Goal: Task Accomplishment & Management: Use online tool/utility

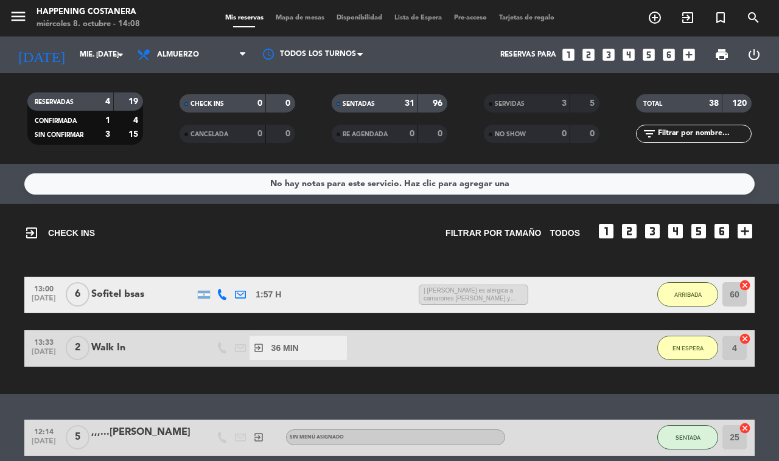
click at [296, 17] on span "Mapa de mesas" at bounding box center [300, 18] width 61 height 7
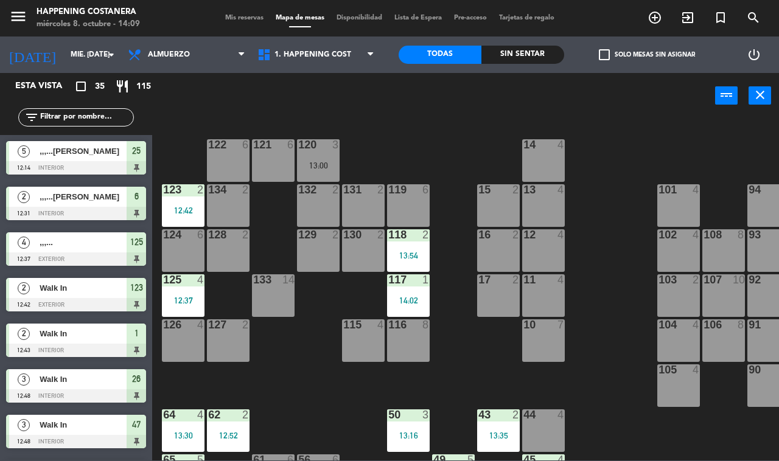
click at [186, 195] on div at bounding box center [183, 189] width 20 height 11
click at [454, 130] on div "69 2 122 6 121 6 120 3 13:00 14 4 CAVA 7 13:30 101 4 94 2 70 2 123 2 12:42 131 …" at bounding box center [469, 289] width 619 height 343
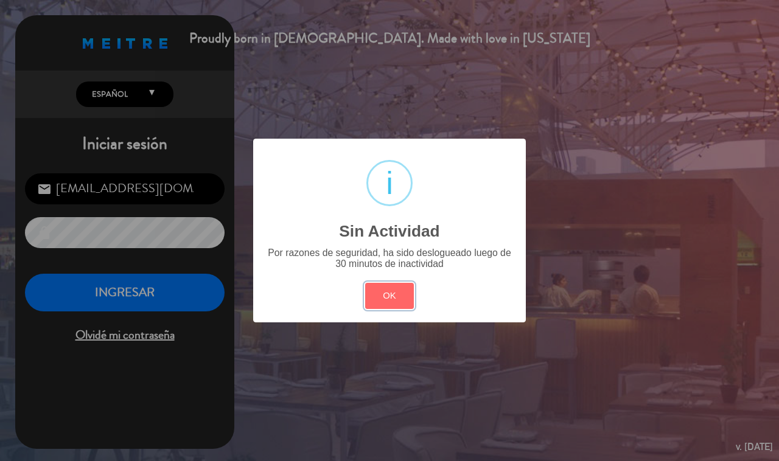
drag, startPoint x: 382, startPoint y: 304, endPoint x: 217, endPoint y: 294, distance: 165.8
click at [381, 304] on button "OK" at bounding box center [389, 296] width 49 height 26
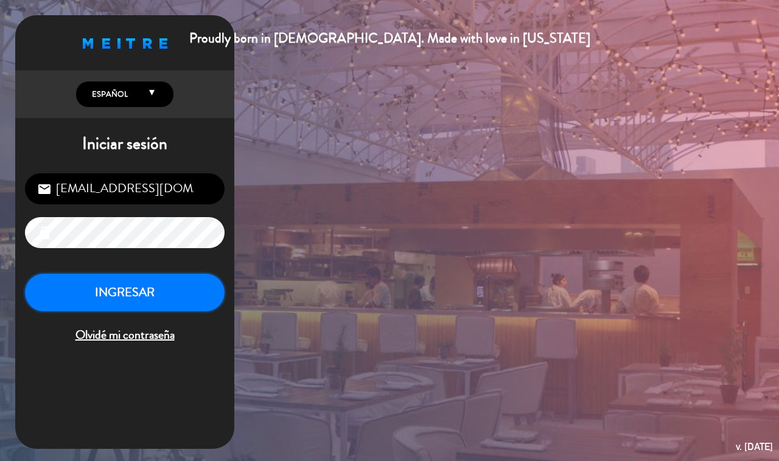
click at [186, 288] on button "INGRESAR" at bounding box center [125, 293] width 200 height 38
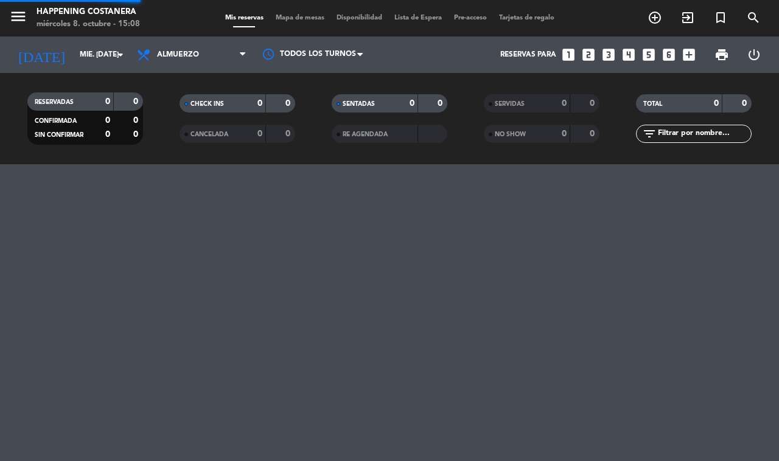
click at [311, 21] on span "Mapa de mesas" at bounding box center [300, 18] width 61 height 7
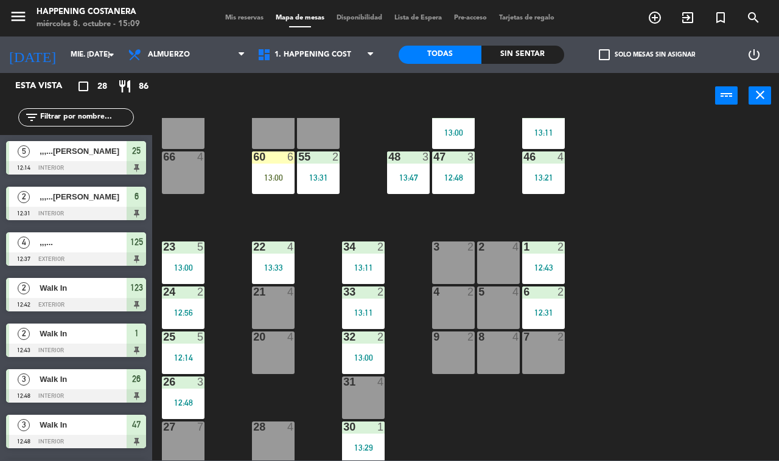
scroll to position [359, 0]
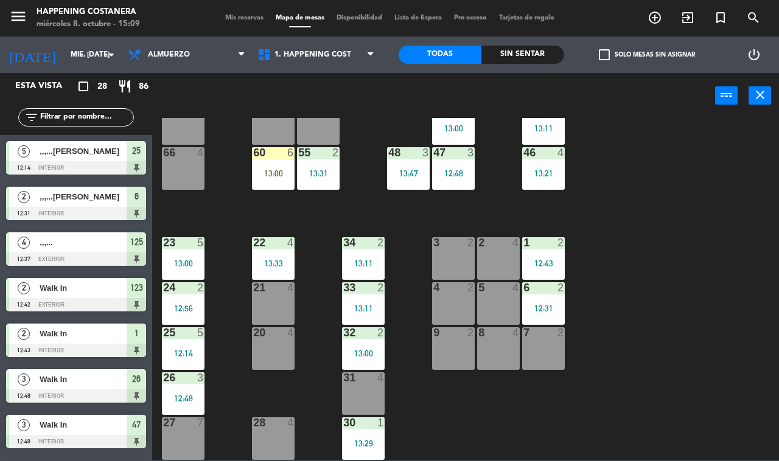
click at [183, 394] on div "12:48" at bounding box center [183, 398] width 43 height 9
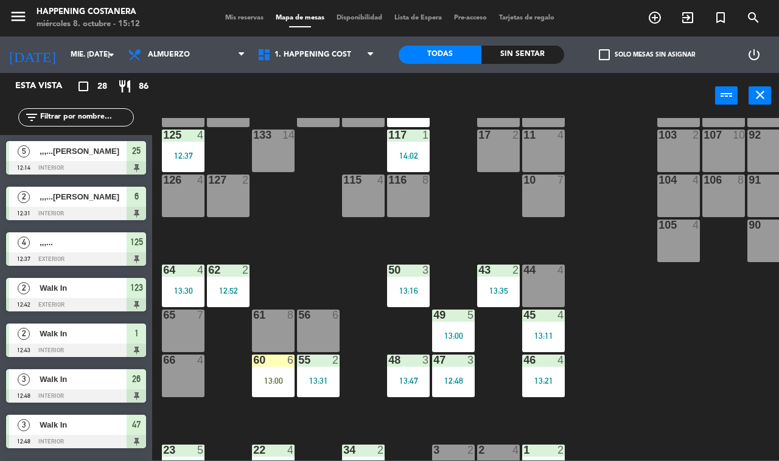
scroll to position [0, 0]
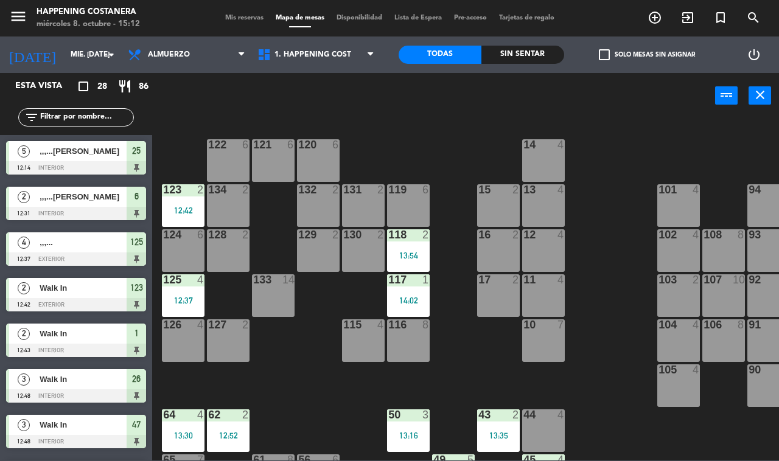
click at [196, 296] on div "12:37" at bounding box center [183, 300] width 43 height 9
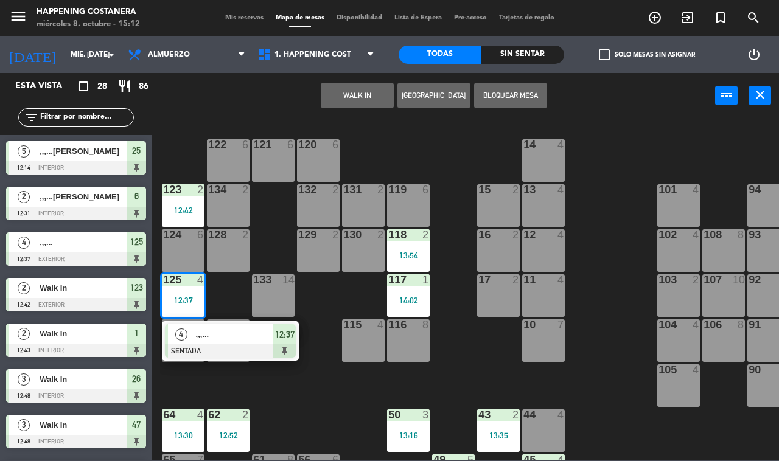
click at [652, 372] on div "105" at bounding box center [658, 369] width 20 height 11
